Goal: Transaction & Acquisition: Purchase product/service

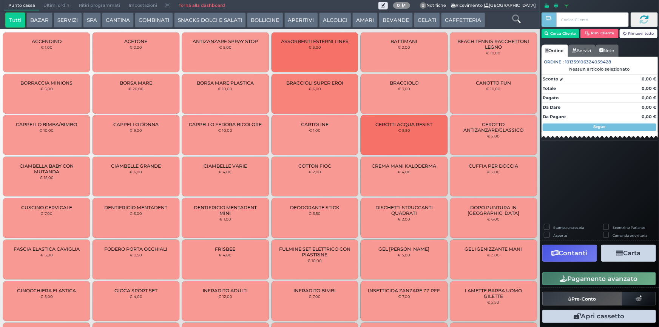
click at [49, 4] on span "Ultimi ordini" at bounding box center [57, 5] width 36 height 11
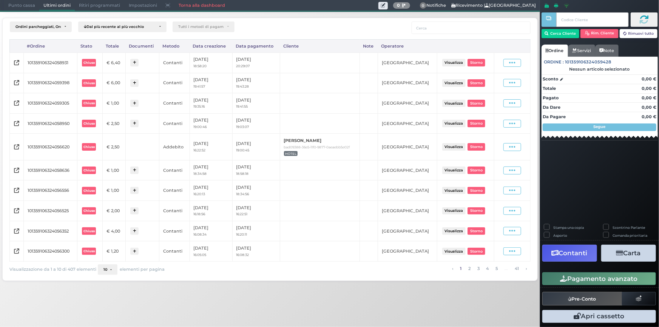
click at [450, 59] on button "Visualizza" at bounding box center [453, 62] width 23 height 7
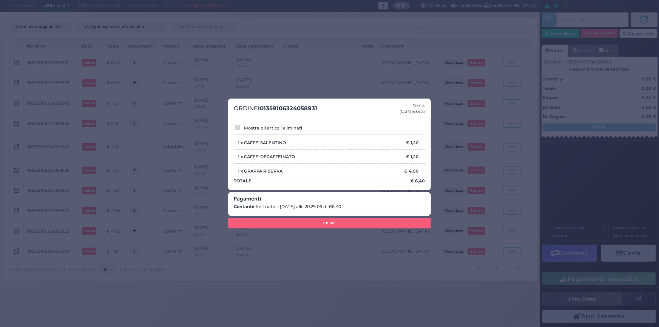
click at [417, 77] on div "ORDINE 101359106324058931 Creato: 09/09/2025 18:58:20 Mostra gli articoli elimi…" at bounding box center [329, 163] width 659 height 327
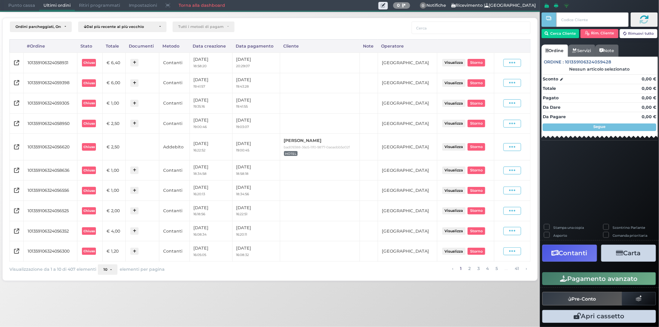
click at [23, 8] on span "Punto cassa" at bounding box center [21, 5] width 35 height 11
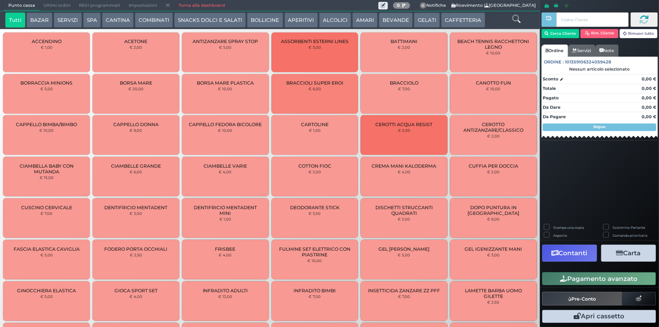
click at [358, 19] on button "AMARI" at bounding box center [365, 19] width 25 height 15
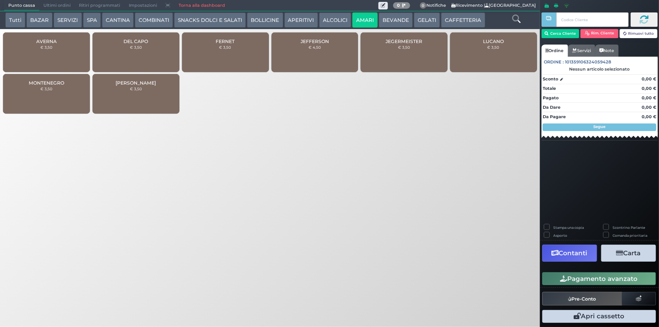
click at [136, 59] on div "DEL CAPO € 3,50" at bounding box center [136, 52] width 87 height 40
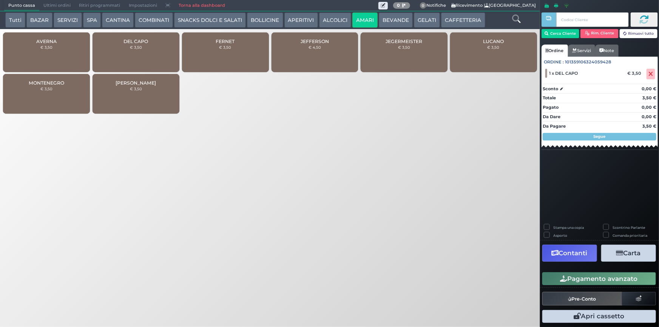
click at [550, 228] on div "Stampa una copia" at bounding box center [571, 228] width 52 height 8
click at [554, 226] on label "Stampa una copia" at bounding box center [569, 227] width 31 height 5
checkbox input "true"
click at [616, 258] on button "Carta" at bounding box center [629, 253] width 55 height 17
